Goal: Task Accomplishment & Management: Use online tool/utility

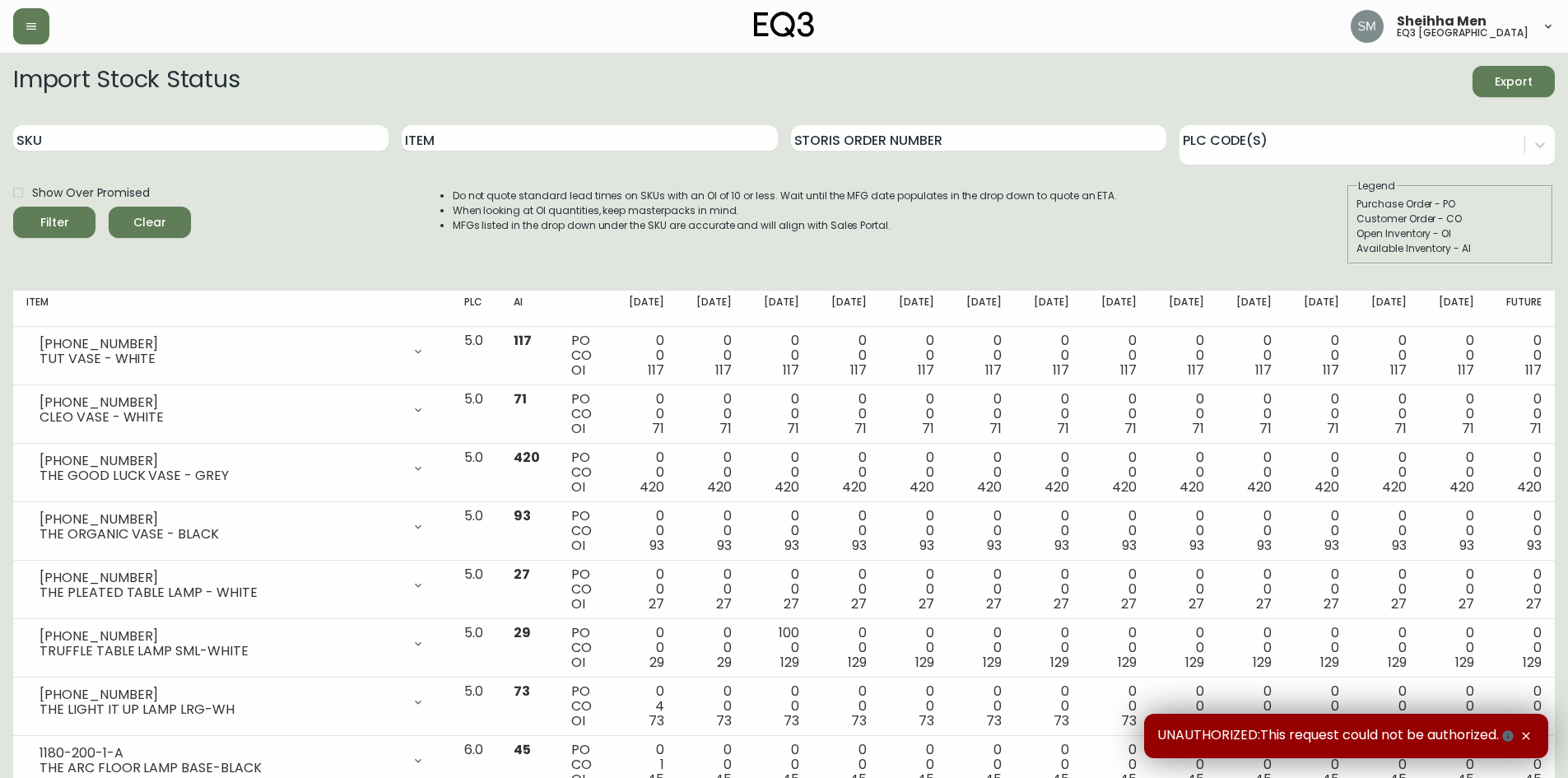
click at [163, 153] on div "SKU" at bounding box center [201, 139] width 376 height 54
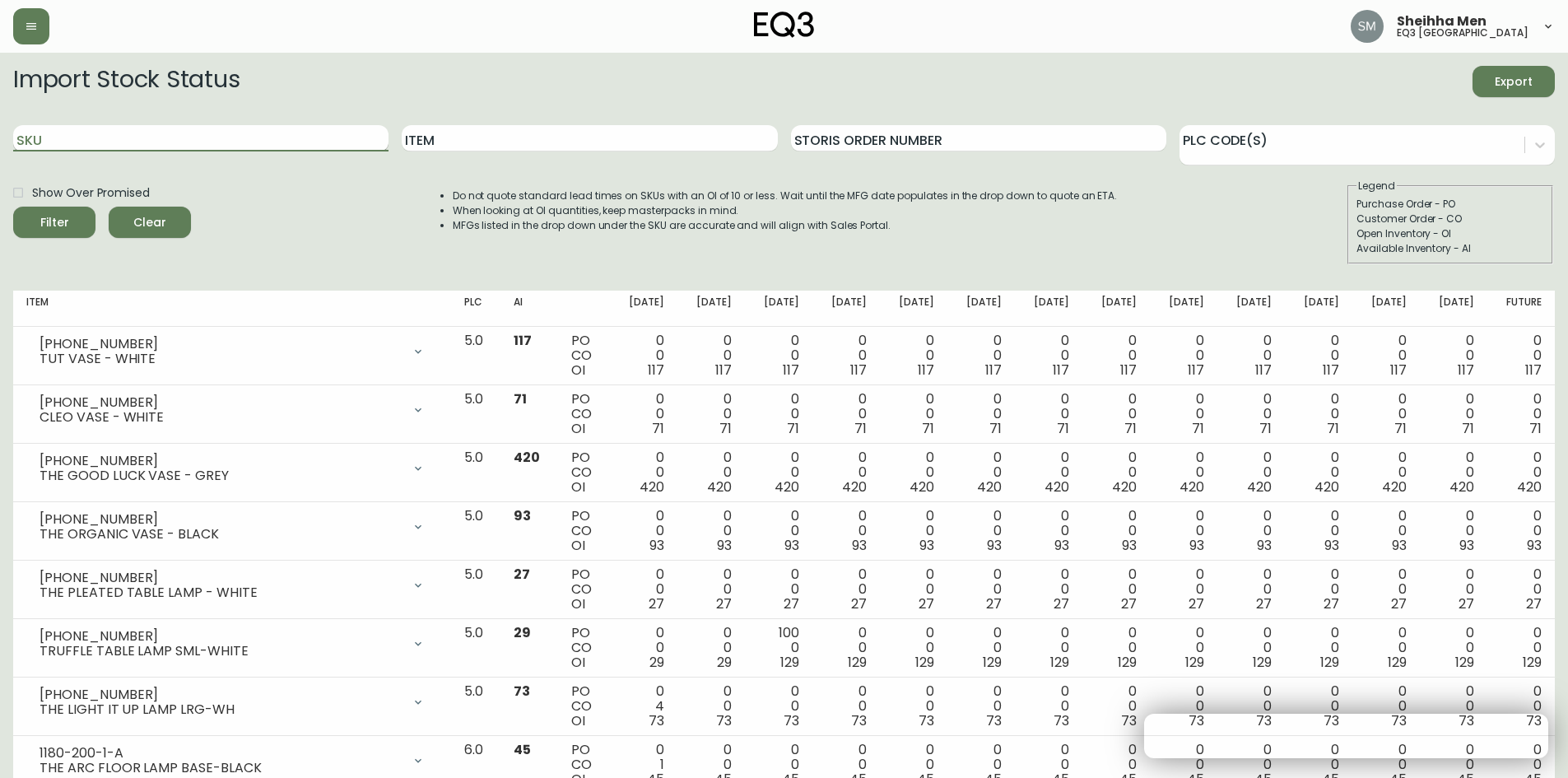
click at [164, 143] on input "SKU" at bounding box center [201, 139] width 376 height 26
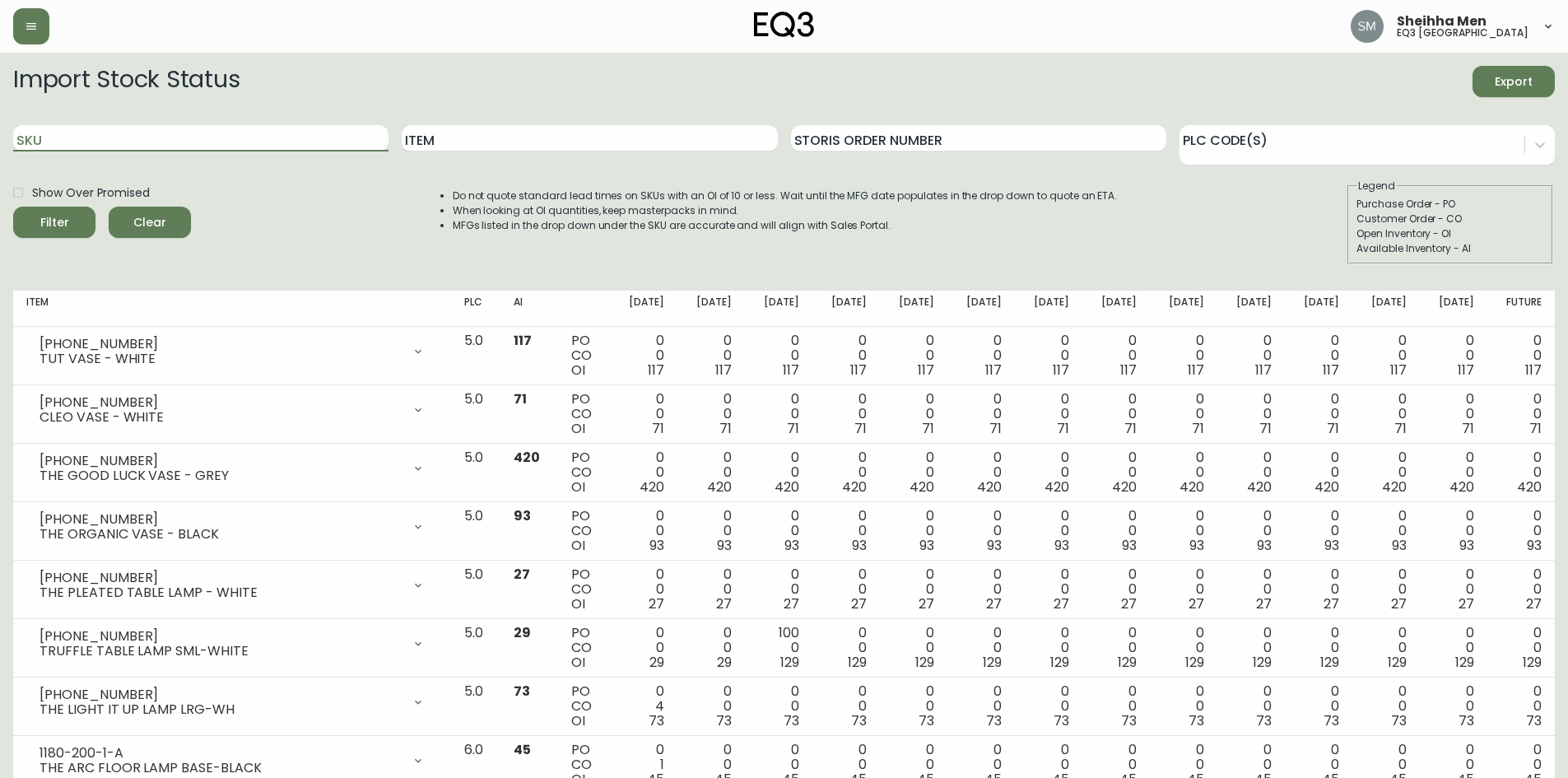
paste input "[PHONE_NUMBER]"
type input "[PHONE_NUMBER]"
click at [50, 220] on icon "submit" at bounding box center [48, 220] width 20 height 20
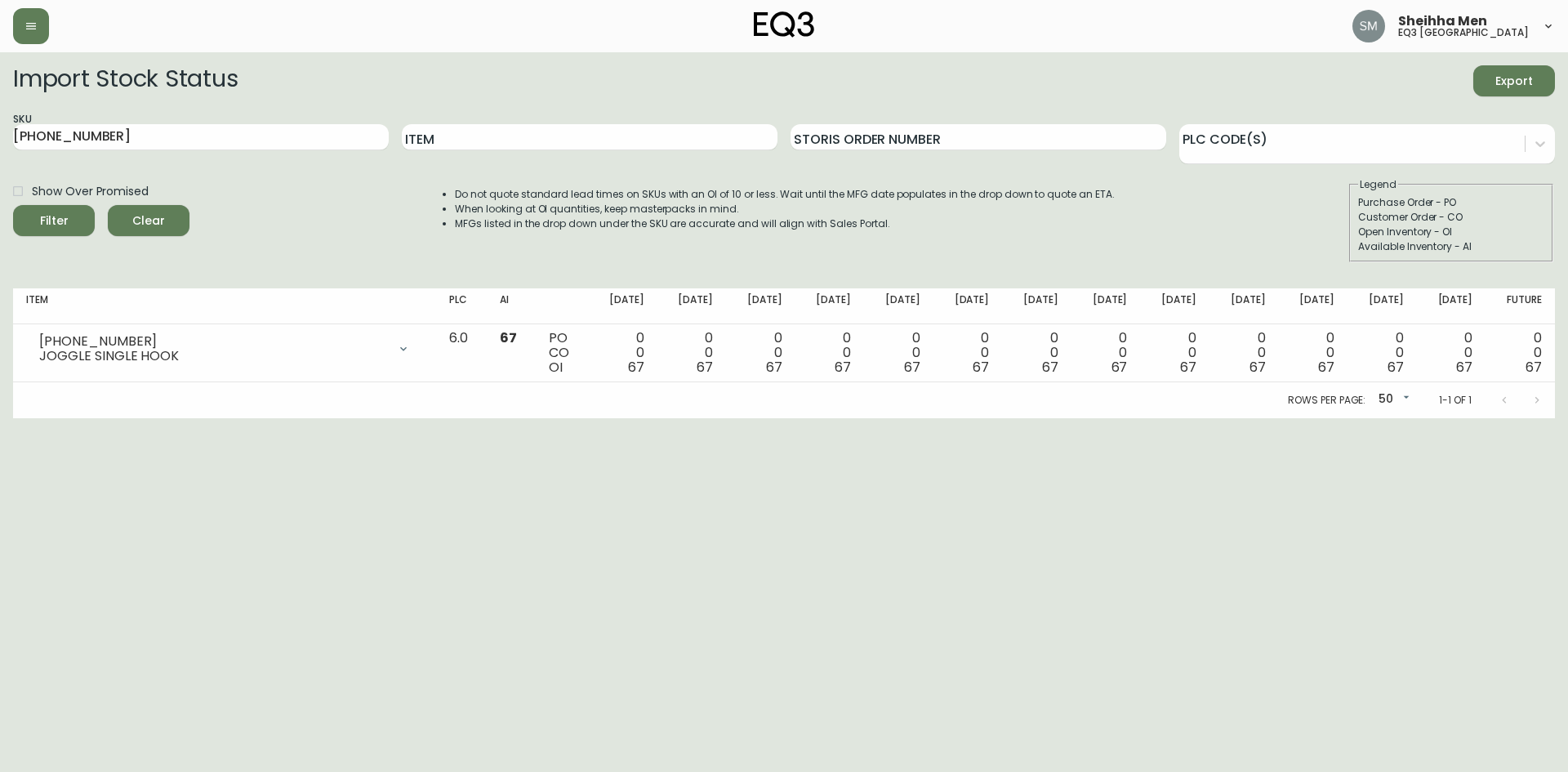
click at [351, 418] on html "Sheihha Men eq3 [GEOGRAPHIC_DATA] Import Stock Status Export SKU [PHONE_NUMBER]…" at bounding box center [784, 209] width 1568 height 418
click at [349, 418] on html "Sheihha Men eq3 [GEOGRAPHIC_DATA] Import Stock Status Export SKU [PHONE_NUMBER]…" at bounding box center [784, 209] width 1568 height 418
click at [396, 237] on div "Show Over Promised Filter Clear Do not quote standard lead times on SKUs with a…" at bounding box center [783, 220] width 1541 height 85
drag, startPoint x: 1098, startPoint y: 581, endPoint x: 1110, endPoint y: 581, distance: 12.0
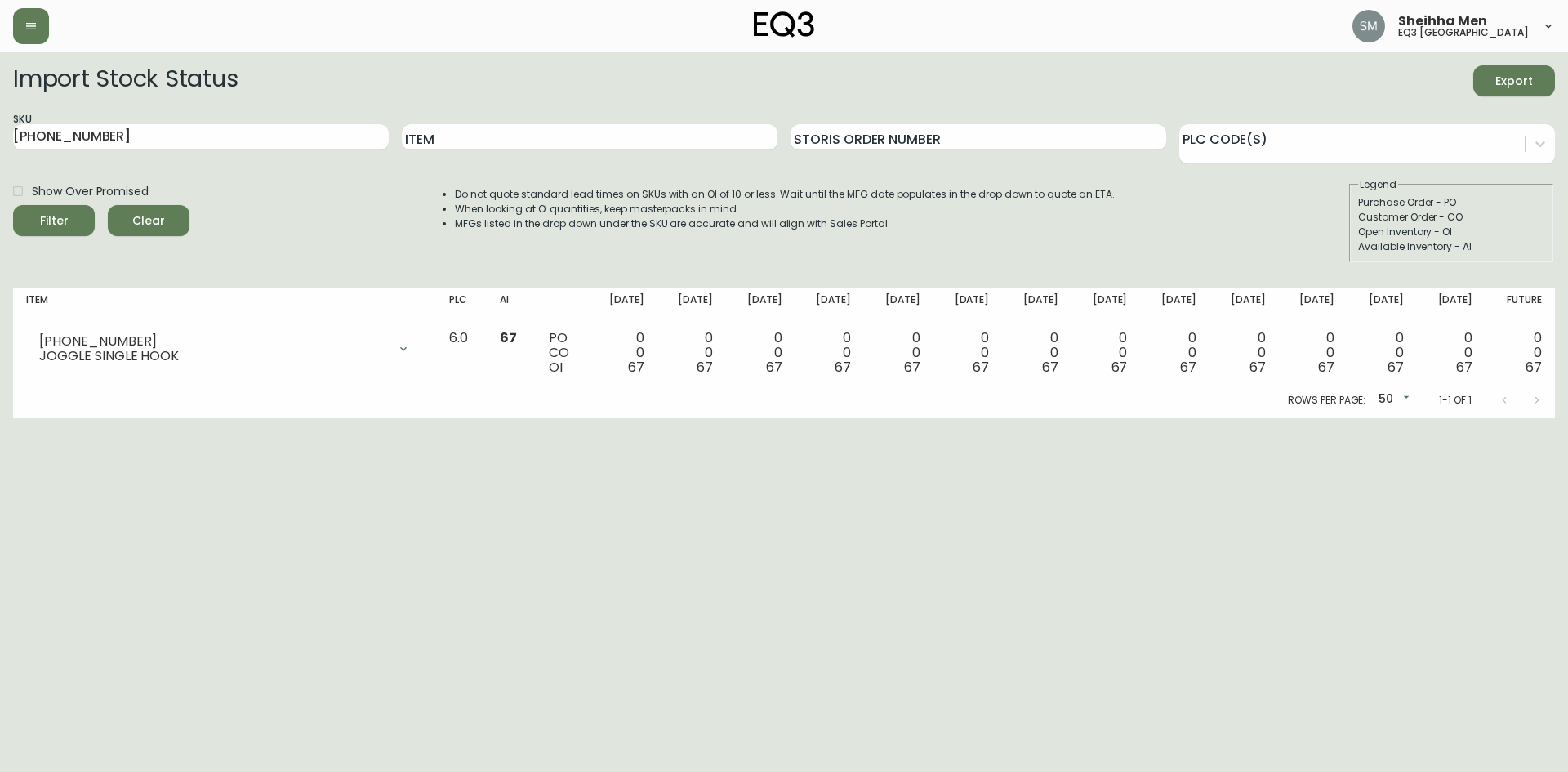
click at [1110, 418] on html "Sheihha Men eq3 [GEOGRAPHIC_DATA] Import Stock Status Export SKU [PHONE_NUMBER]…" at bounding box center [784, 209] width 1568 height 418
click at [826, 226] on li "MFGs listed in the drop down under the SKU are accurate and will align with Sal…" at bounding box center [785, 224] width 660 height 15
click at [844, 226] on li "MFGs listed in the drop down under the SKU are accurate and will align with Sal…" at bounding box center [785, 224] width 660 height 15
click at [875, 223] on li "MFGs listed in the drop down under the SKU are accurate and will align with Sal…" at bounding box center [785, 224] width 660 height 15
click at [896, 224] on li "MFGs listed in the drop down under the SKU are accurate and will align with Sal…" at bounding box center [785, 224] width 660 height 15
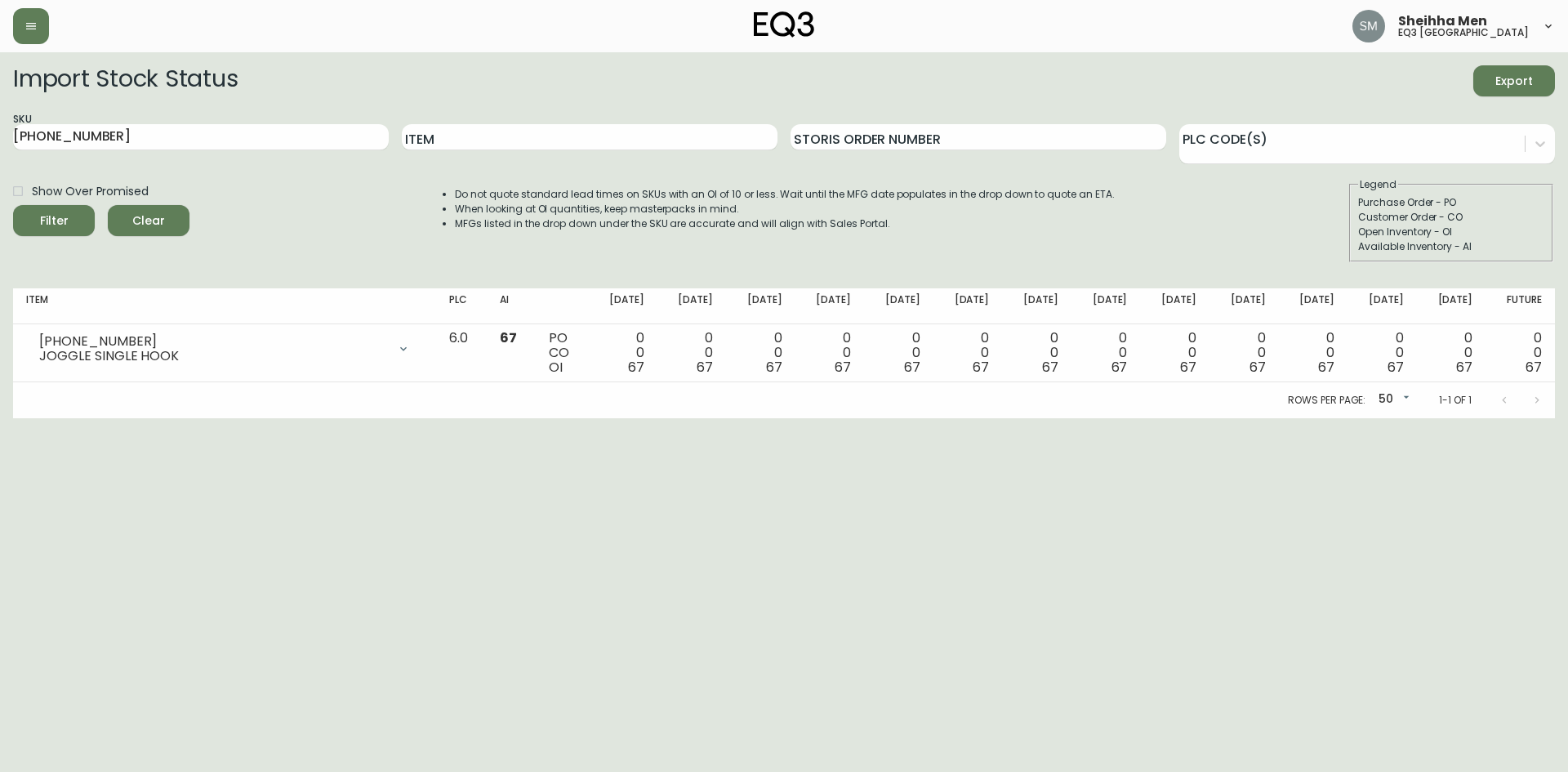
click at [887, 223] on li "MFGs listed in the drop down under the SKU are accurate and will align with Sal…" at bounding box center [785, 224] width 660 height 15
click at [826, 418] on html "Sheihha Men eq3 [GEOGRAPHIC_DATA] Import Stock Status Export SKU [PHONE_NUMBER]…" at bounding box center [784, 209] width 1568 height 418
drag, startPoint x: 354, startPoint y: 500, endPoint x: 354, endPoint y: 465, distance: 35.0
click at [348, 418] on html "Sheihha Men eq3 [GEOGRAPHIC_DATA] Import Stock Status Export SKU [PHONE_NUMBER]…" at bounding box center [784, 209] width 1568 height 418
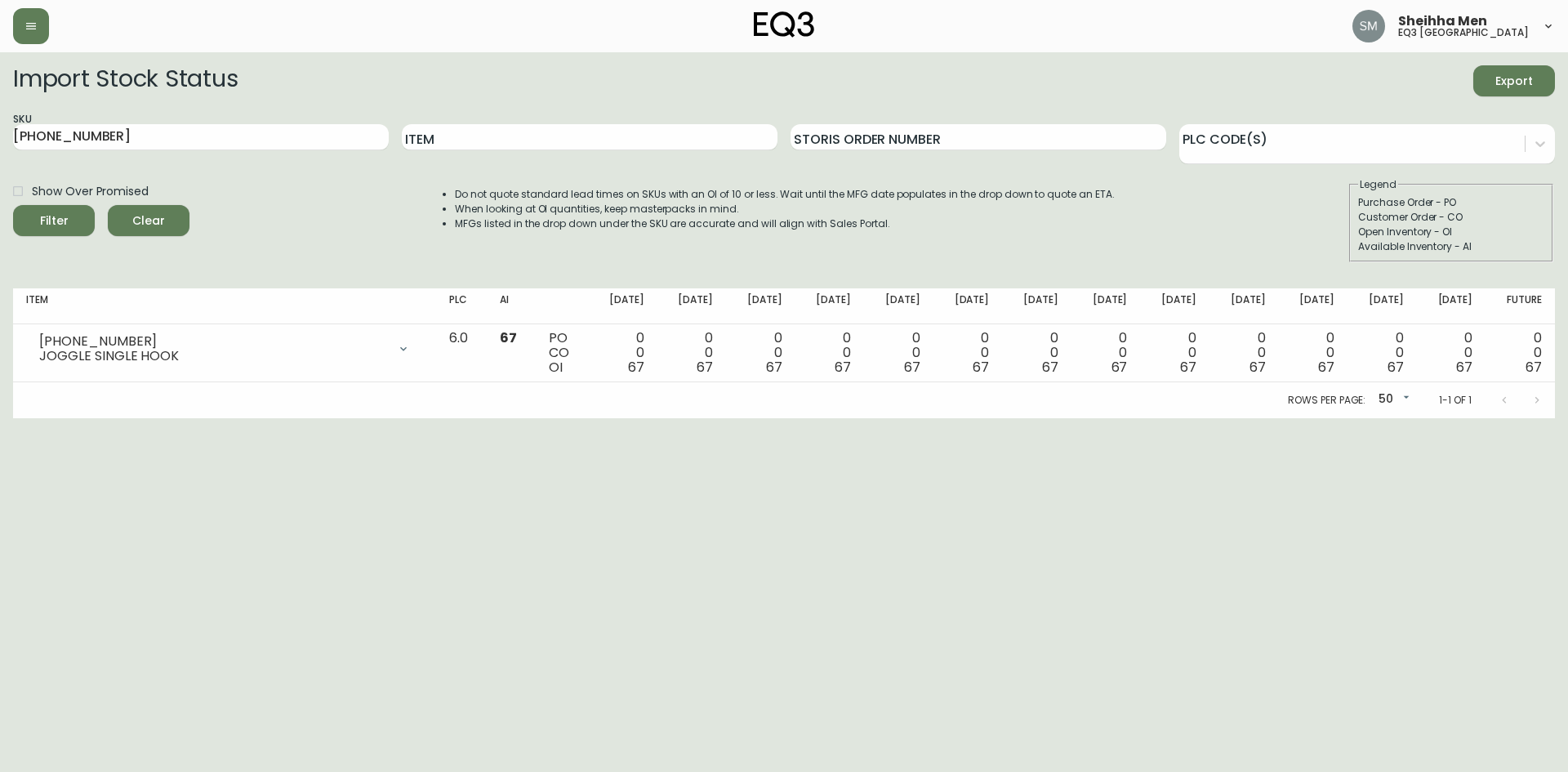
drag, startPoint x: 226, startPoint y: 637, endPoint x: 113, endPoint y: 175, distance: 475.6
click at [224, 418] on html "Sheihha Men eq3 [GEOGRAPHIC_DATA] Import Stock Status Export SKU [PHONE_NUMBER]…" at bounding box center [784, 209] width 1568 height 418
drag, startPoint x: 212, startPoint y: 145, endPoint x: 0, endPoint y: 139, distance: 212.1
click at [0, 139] on main "Import Stock Status Export SKU [PHONE_NUMBER] Item Storis Order Number PLC Code…" at bounding box center [784, 235] width 1568 height 366
click at [560, 143] on input "Item" at bounding box center [590, 138] width 376 height 26
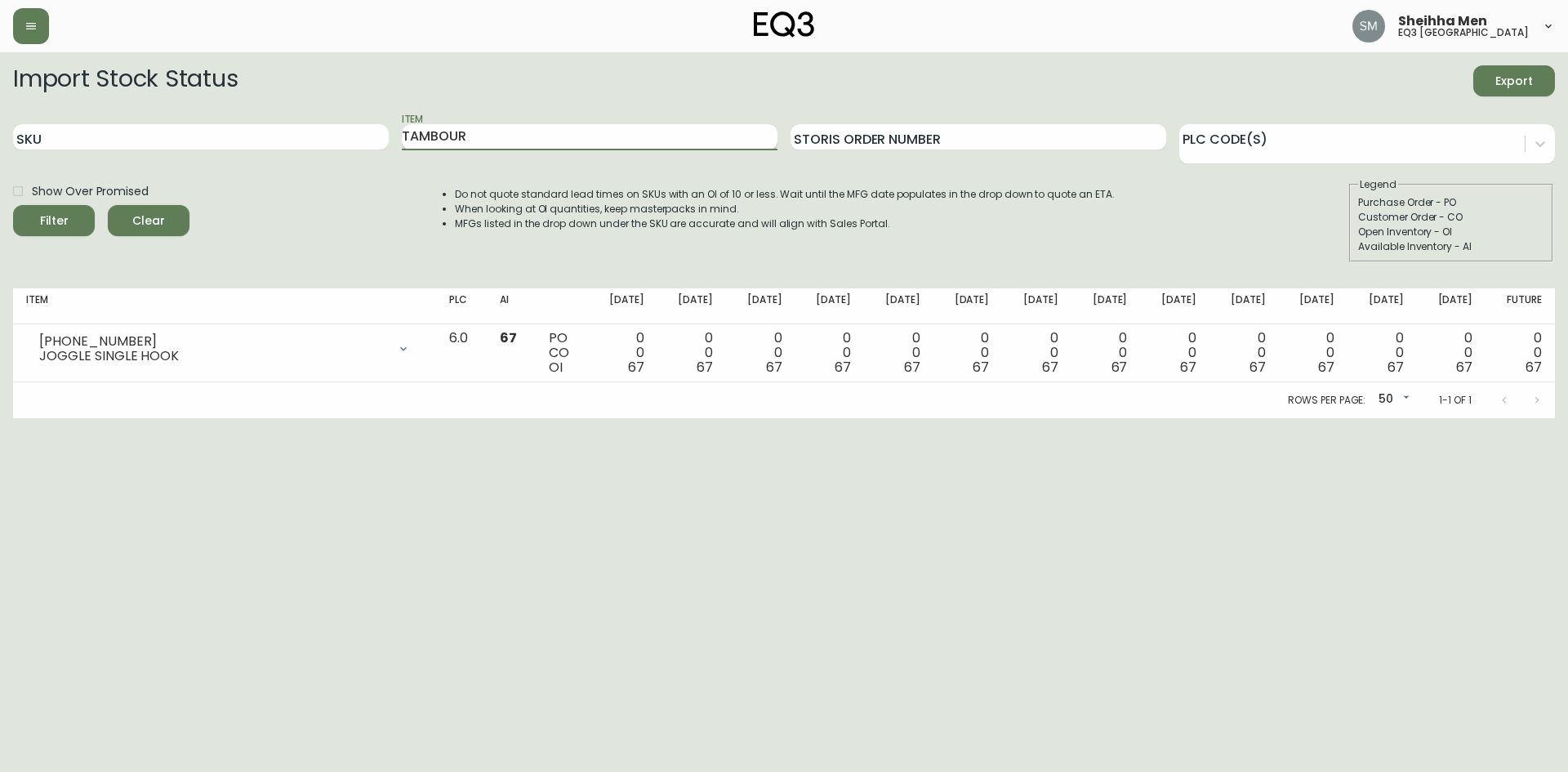
type input "TAMBOUR"
click at [13, 205] on button "Filter" at bounding box center [54, 221] width 82 height 31
